Goal: Subscribe to service/newsletter

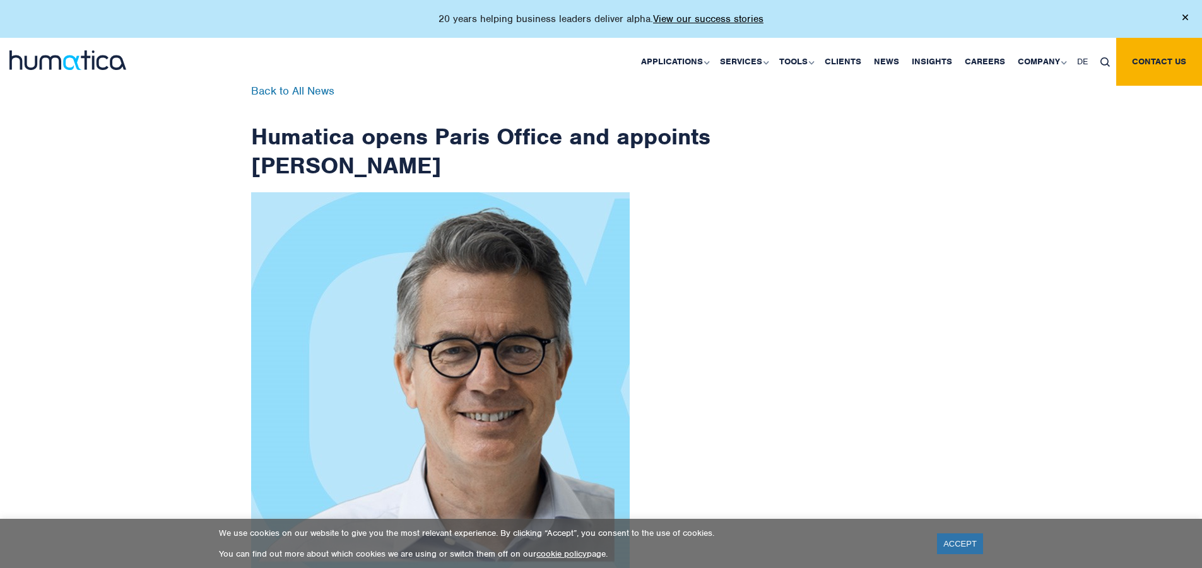
scroll to position [2013, 0]
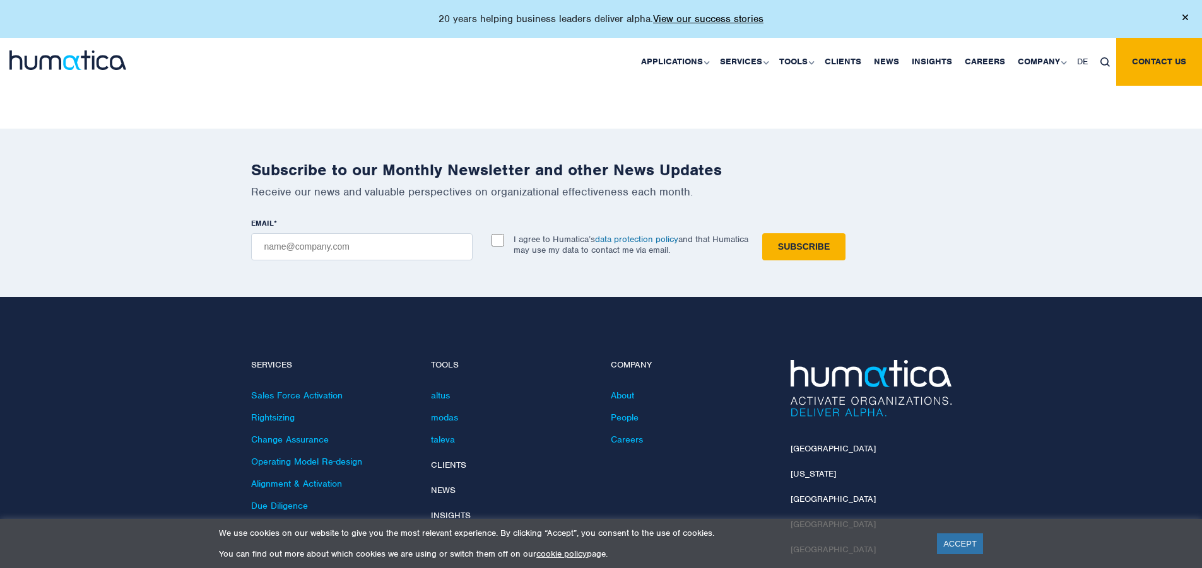
checkbox input "true"
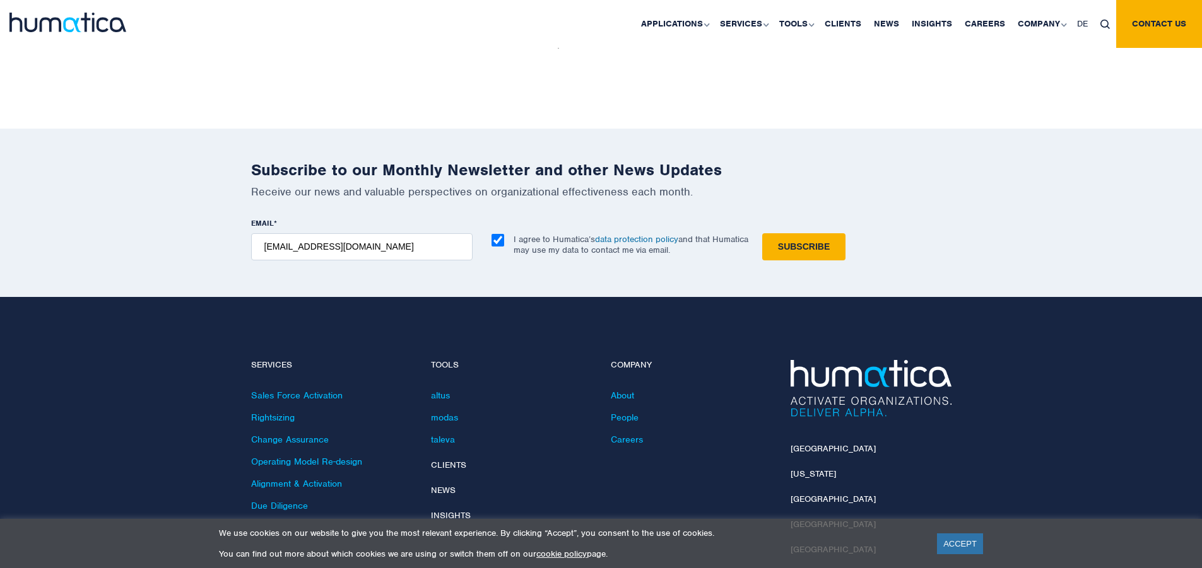
type input "[EMAIL_ADDRESS][DOMAIN_NAME]"
click at [762, 233] on input "Subscribe" at bounding box center [803, 246] width 83 height 27
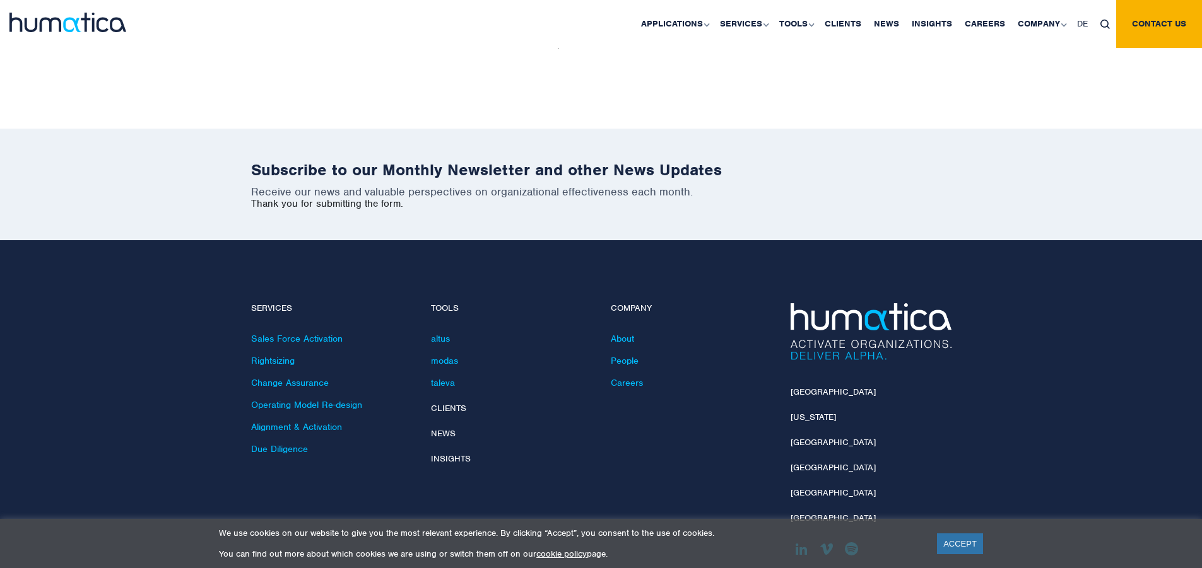
scroll to position [1956, 0]
